Goal: Find specific fact: Find specific fact

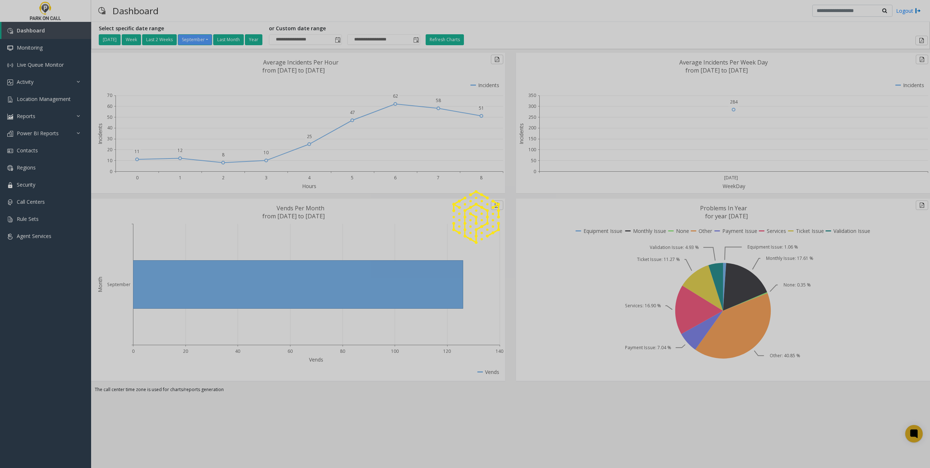
click at [44, 97] on div at bounding box center [465, 234] width 930 height 468
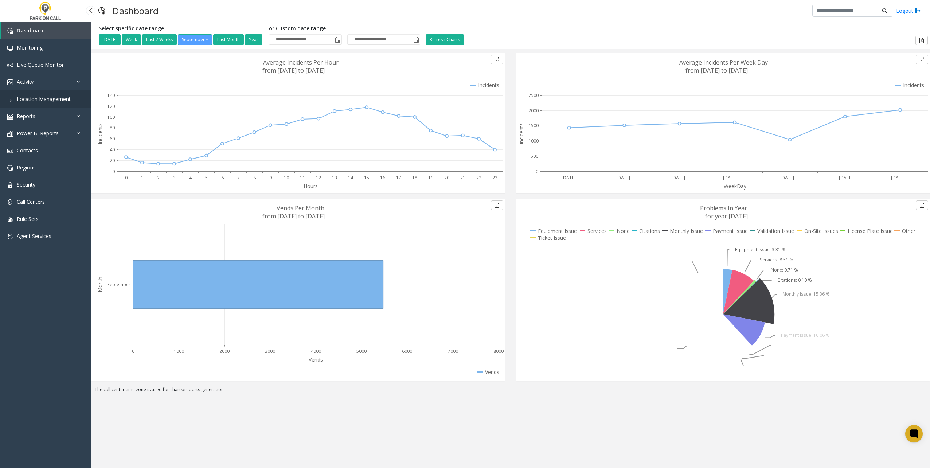
click at [48, 100] on span "Location Management" at bounding box center [44, 98] width 54 height 7
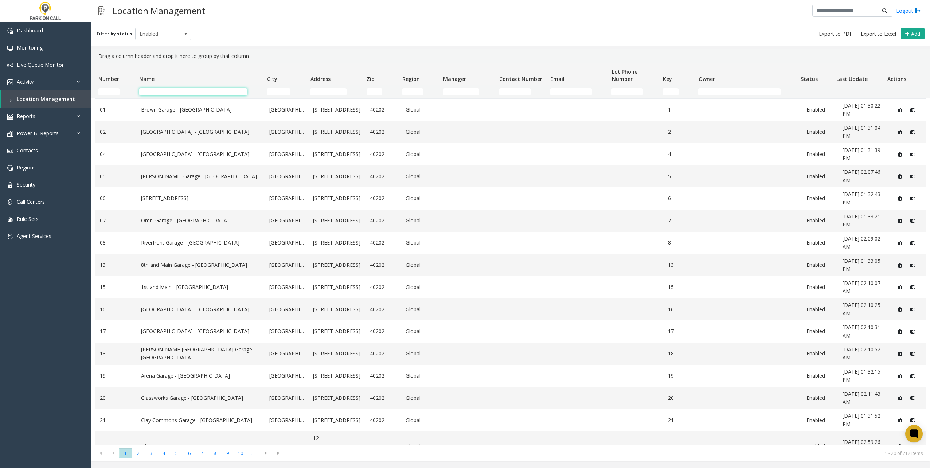
click at [168, 94] on input "Name Filter" at bounding box center [193, 91] width 108 height 7
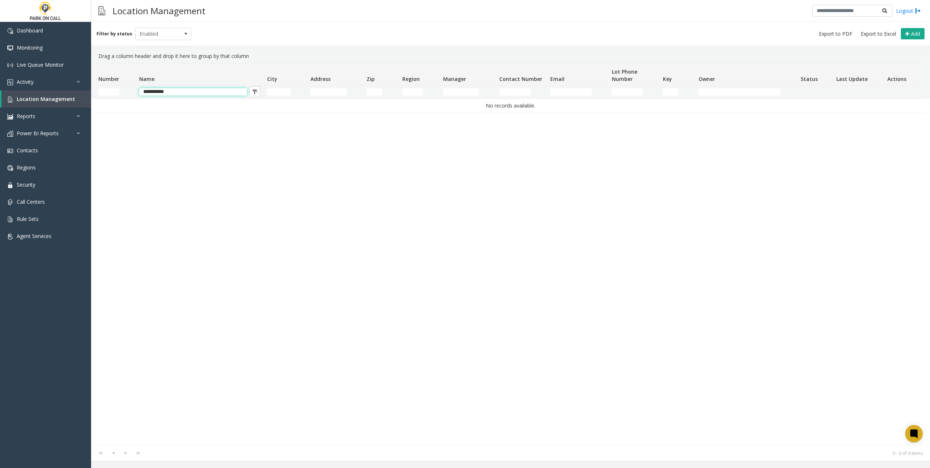
type input "**********"
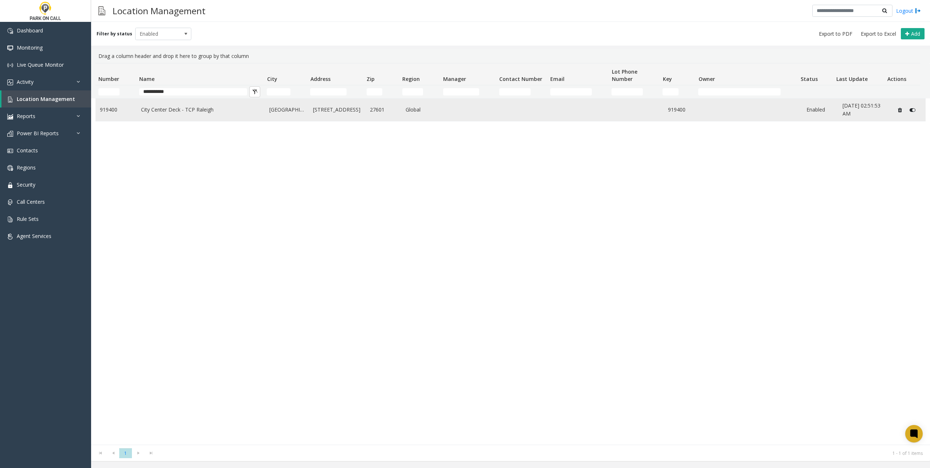
click at [296, 106] on link "[GEOGRAPHIC_DATA]" at bounding box center [286, 110] width 35 height 8
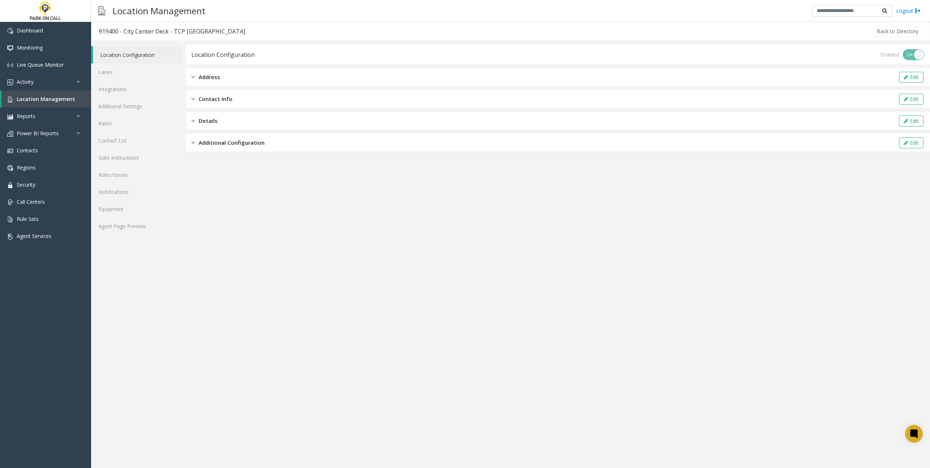
click at [236, 79] on div "Address Edit" at bounding box center [558, 77] width 744 height 18
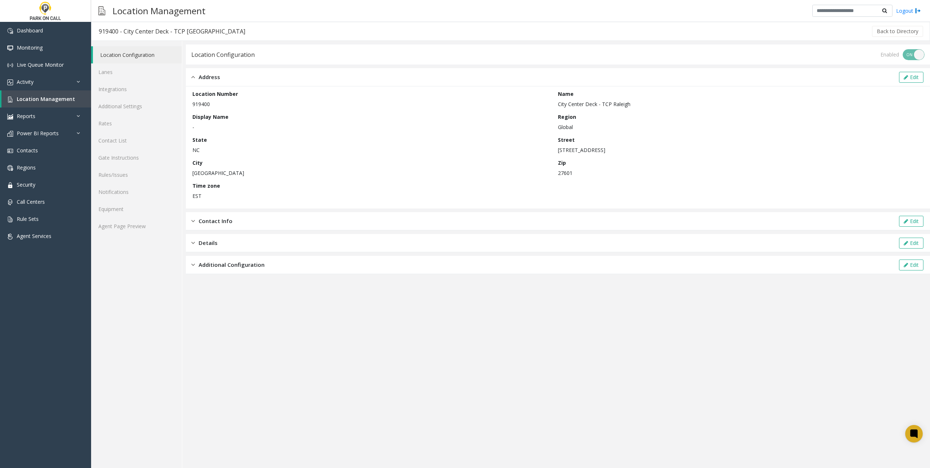
drag, startPoint x: 559, startPoint y: 151, endPoint x: 625, endPoint y: 152, distance: 66.3
click at [625, 152] on p "[STREET_ADDRESS]" at bounding box center [739, 150] width 362 height 8
copy p "[STREET_ADDRESS]"
click at [201, 173] on p "[GEOGRAPHIC_DATA]" at bounding box center [373, 173] width 362 height 8
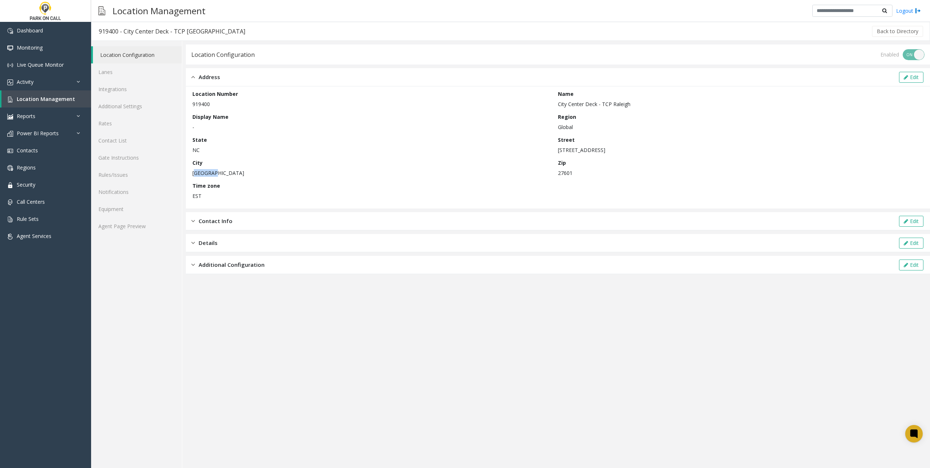
copy p "[GEOGRAPHIC_DATA]"
click at [561, 174] on p "27601" at bounding box center [739, 173] width 362 height 8
copy p "27601"
